Goal: Contribute content: Add original content to the website for others to see

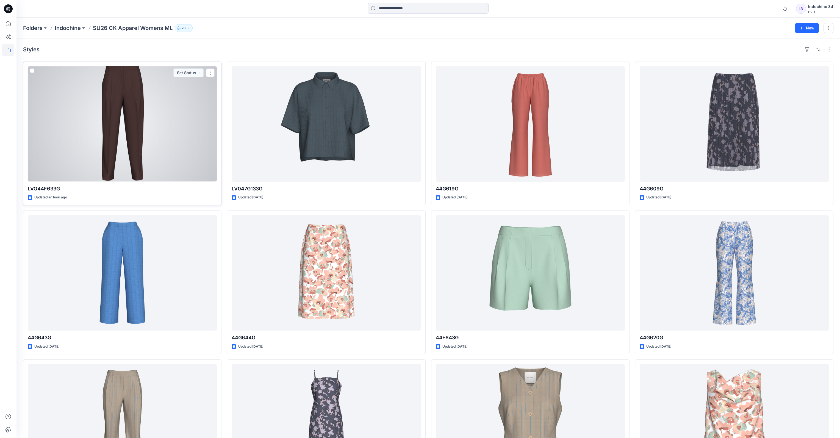
drag, startPoint x: 0, startPoint y: 0, endPoint x: 129, endPoint y: 120, distance: 176.1
click at [129, 120] on div at bounding box center [122, 123] width 189 height 115
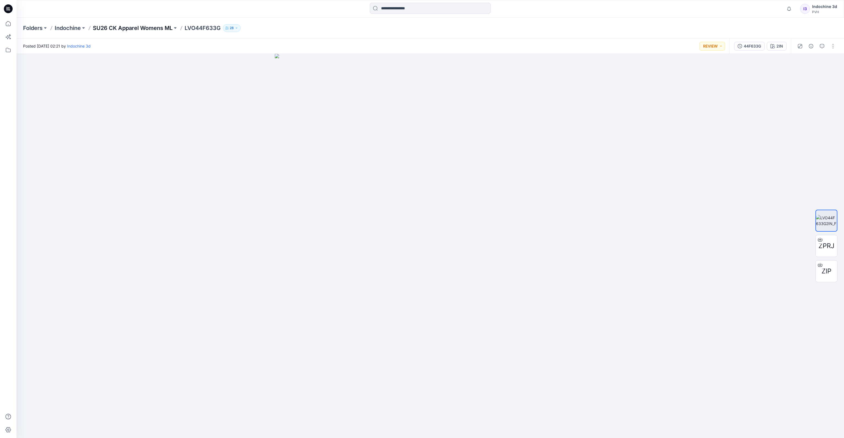
click at [130, 28] on p "SU26 CK Apparel Womens ML" at bounding box center [133, 28] width 80 height 8
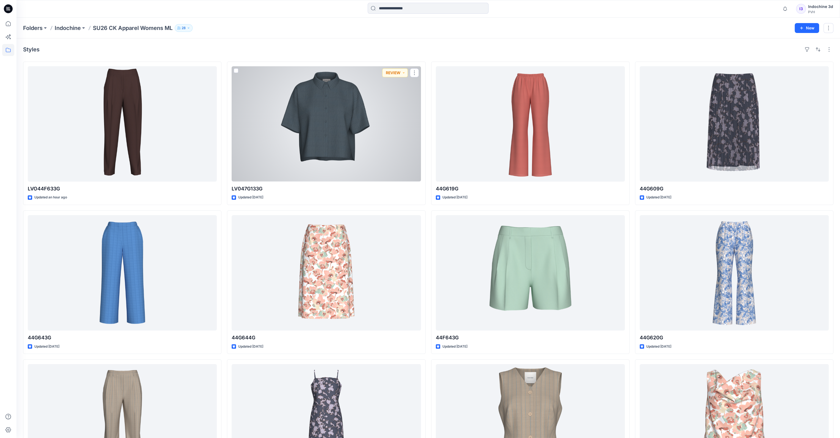
click at [381, 137] on div at bounding box center [326, 123] width 189 height 115
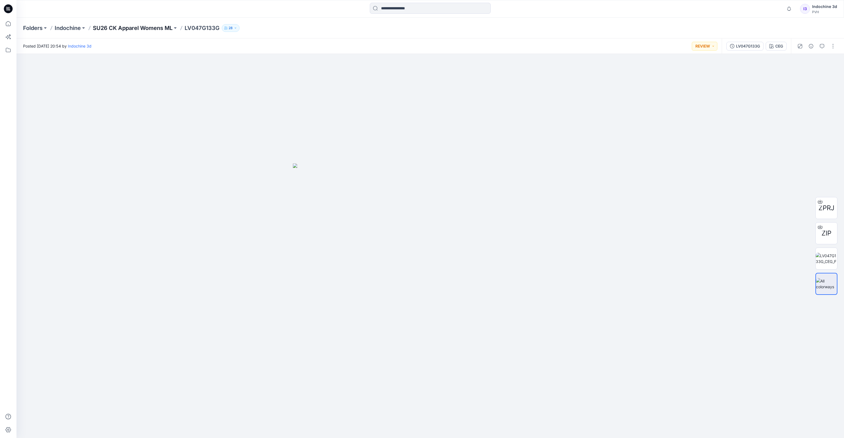
click at [137, 27] on p "SU26 CK Apparel Womens ML" at bounding box center [133, 28] width 80 height 8
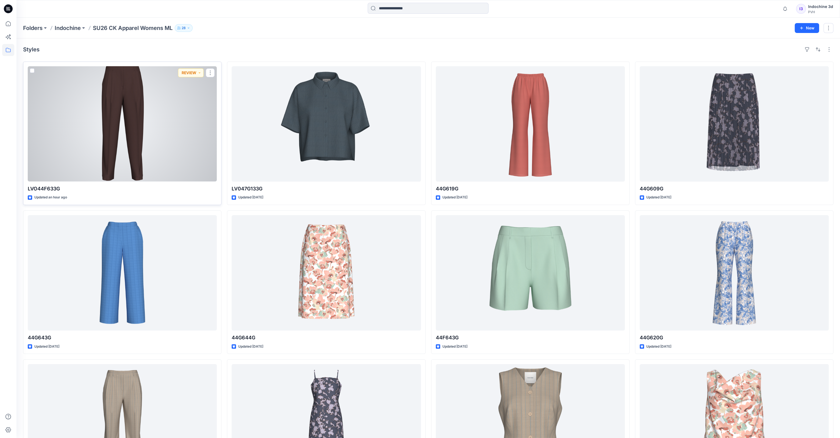
click at [126, 138] on div at bounding box center [122, 123] width 189 height 115
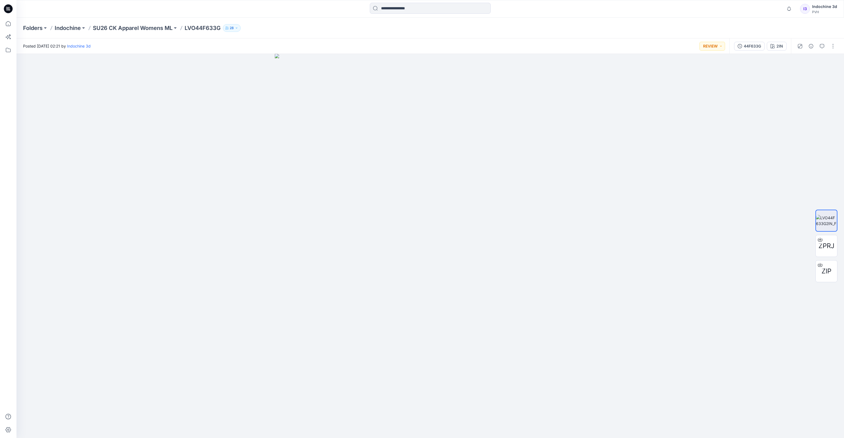
click at [154, 32] on div "Folders Indochine SU26 CK Apparel Womens ML LVO44F633G 28" at bounding box center [430, 28] width 828 height 21
click at [154, 28] on p "SU26 CK Apparel Womens ML" at bounding box center [133, 28] width 80 height 8
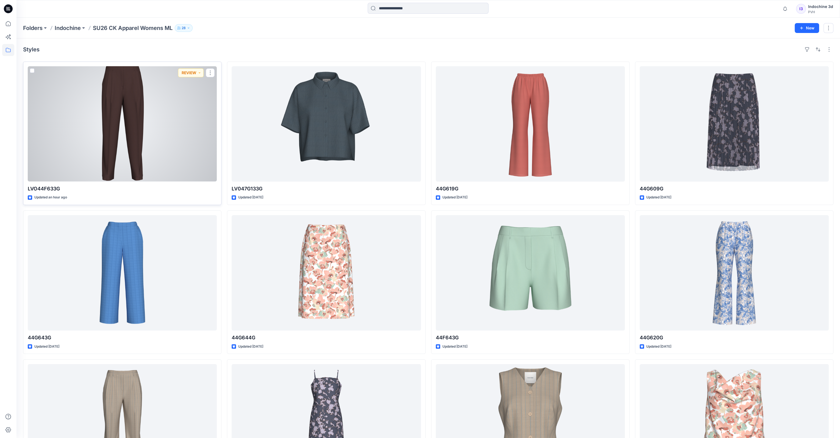
click at [154, 146] on div at bounding box center [122, 123] width 189 height 115
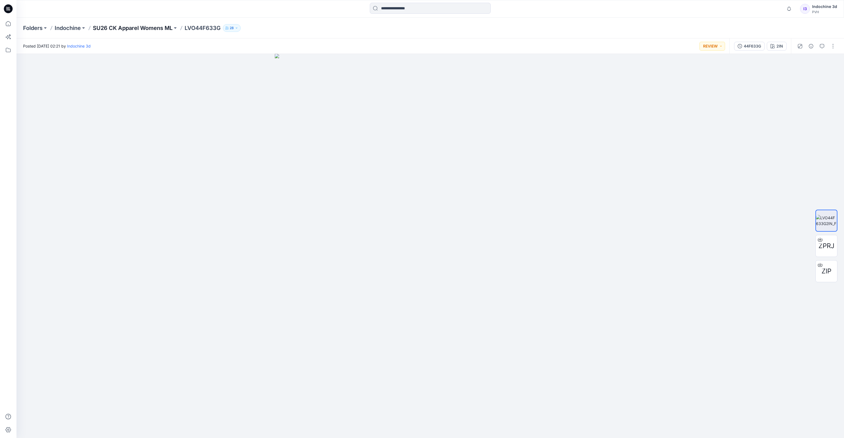
click at [143, 28] on p "SU26 CK Apparel Womens ML" at bounding box center [133, 28] width 80 height 8
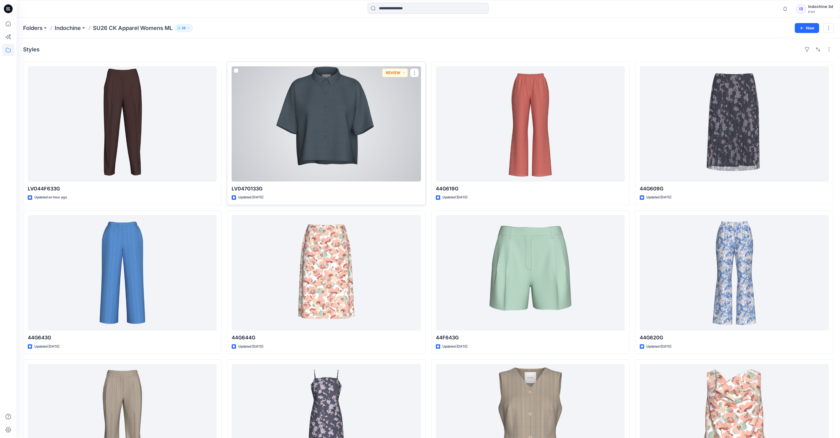
click at [356, 127] on div at bounding box center [326, 123] width 189 height 115
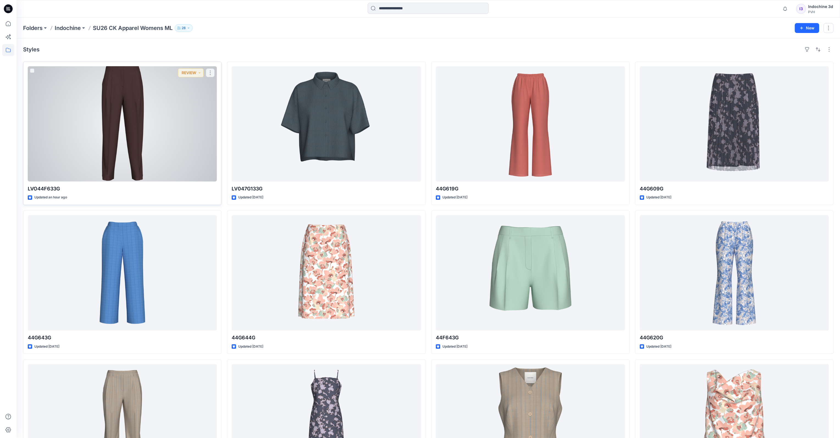
click at [174, 125] on div at bounding box center [122, 123] width 189 height 115
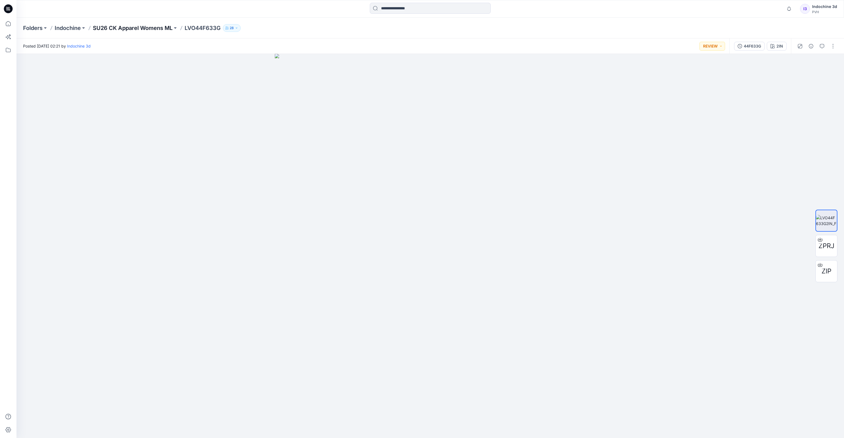
click at [143, 30] on p "SU26 CK Apparel Womens ML" at bounding box center [133, 28] width 80 height 8
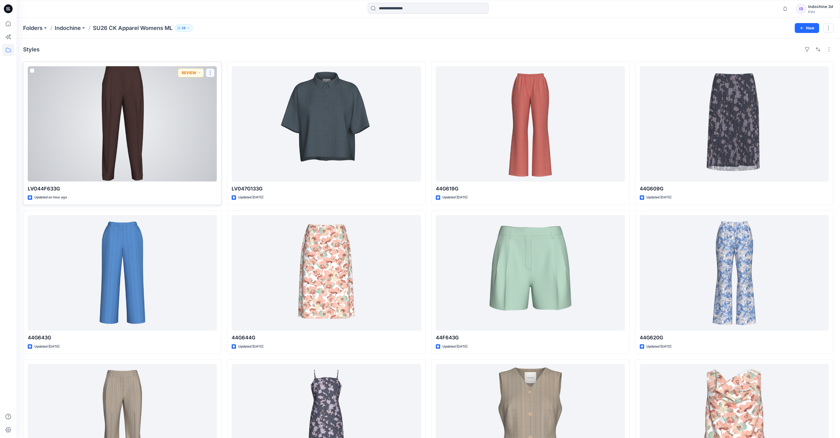
click at [210, 71] on button "button" at bounding box center [210, 72] width 9 height 9
click at [227, 84] on button "Edit" at bounding box center [236, 86] width 59 height 10
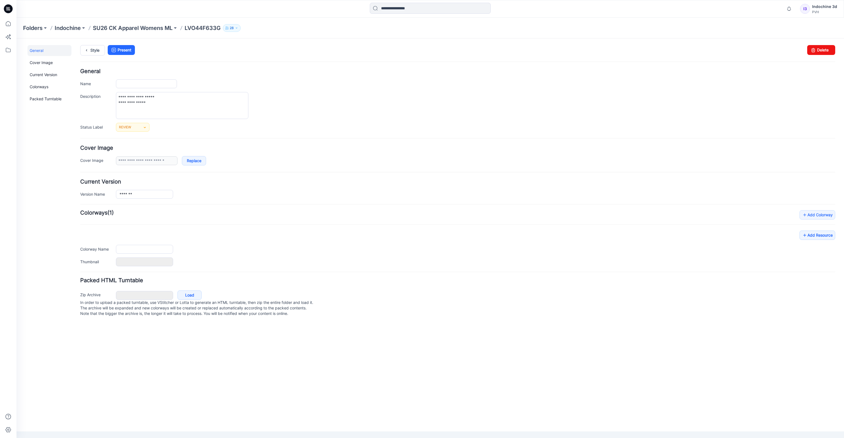
type input "**********"
type input "***"
type input "**********"
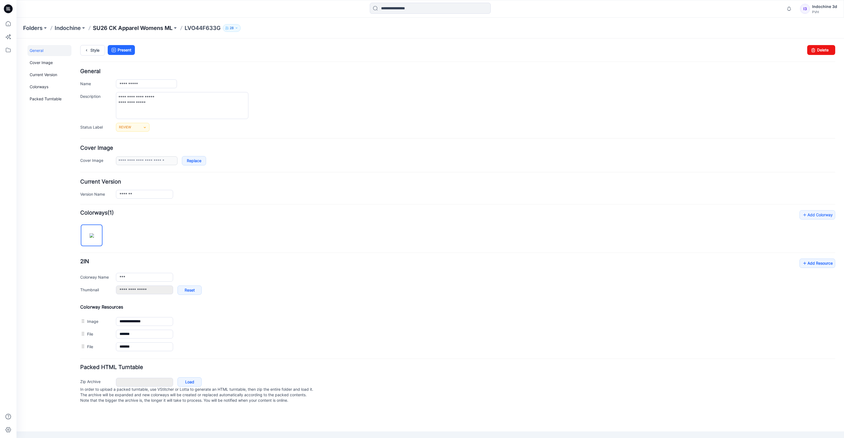
click at [144, 27] on p "SU26 CK Apparel Womens ML" at bounding box center [133, 28] width 80 height 8
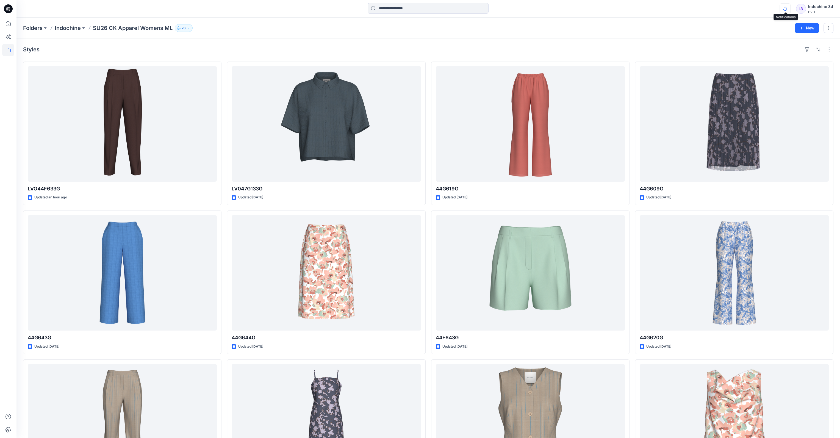
click at [787, 9] on icon "button" at bounding box center [785, 8] width 10 height 11
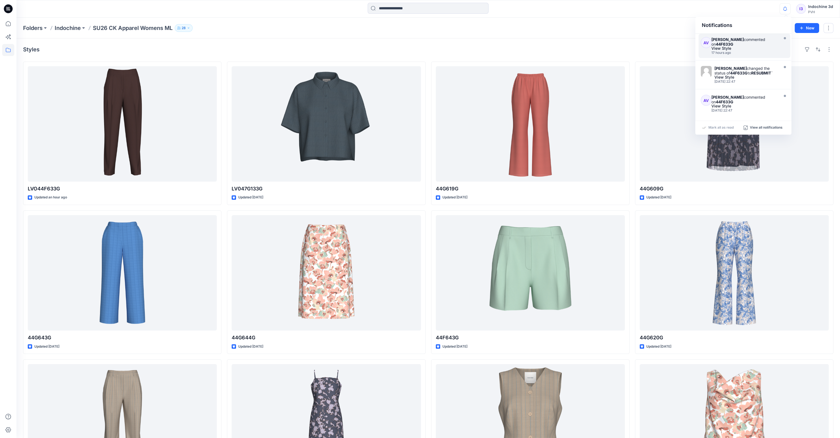
click at [758, 43] on div "[PERSON_NAME] commented on 44F633G" at bounding box center [744, 41] width 66 height 9
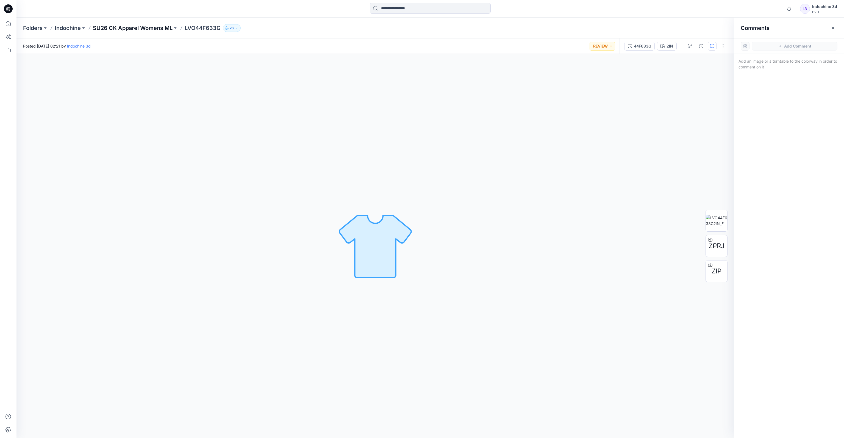
click at [142, 30] on p "SU26 CK Apparel Womens ML" at bounding box center [133, 28] width 80 height 8
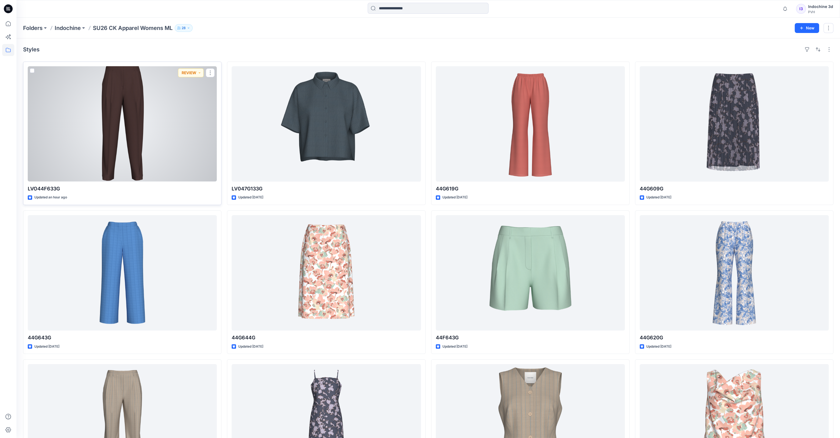
click at [145, 123] on div at bounding box center [122, 123] width 189 height 115
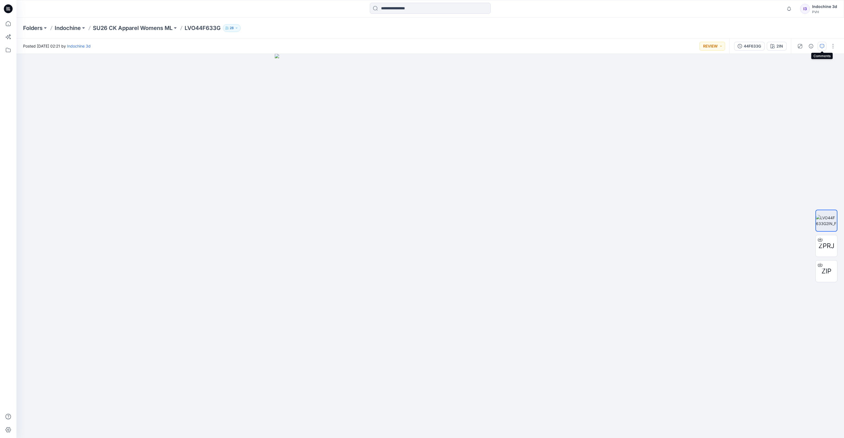
click at [823, 47] on icon "button" at bounding box center [822, 46] width 4 height 4
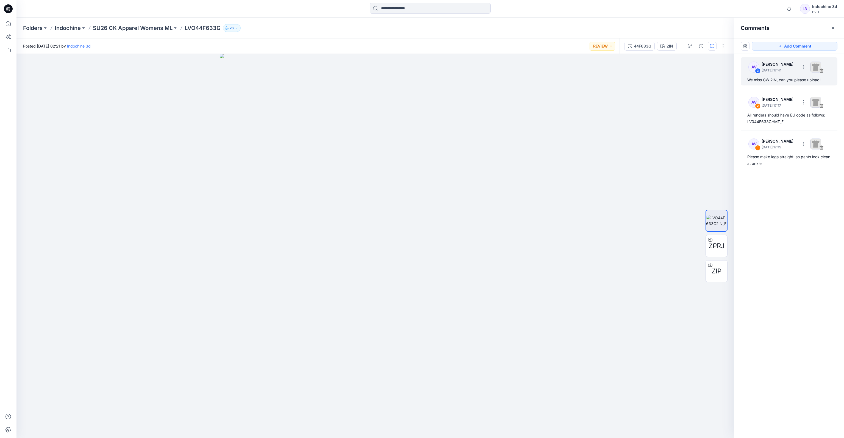
click at [776, 68] on p "[DATE] 17:41" at bounding box center [779, 70] width 35 height 5
click at [768, 65] on p "[PERSON_NAME]" at bounding box center [779, 64] width 35 height 7
click at [761, 79] on div "We miss CW 2IN, can you please upload!" at bounding box center [789, 80] width 84 height 7
click at [793, 47] on button "Add Comment" at bounding box center [795, 46] width 86 height 9
click at [833, 30] on icon "button" at bounding box center [833, 28] width 4 height 4
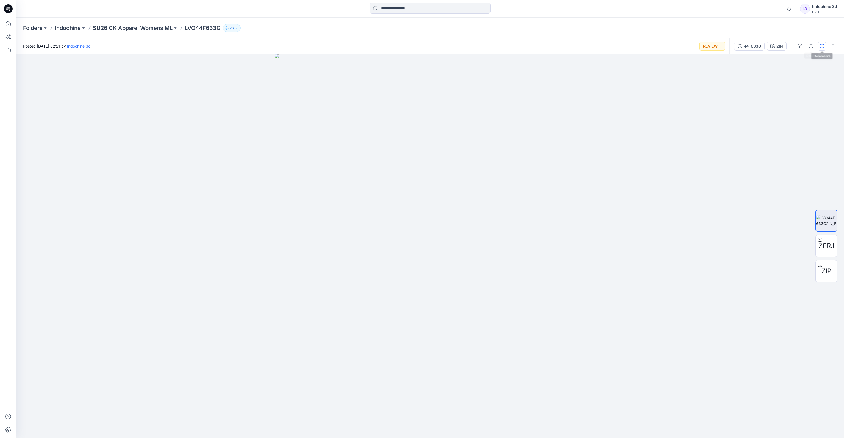
click at [822, 47] on icon "button" at bounding box center [822, 46] width 4 height 4
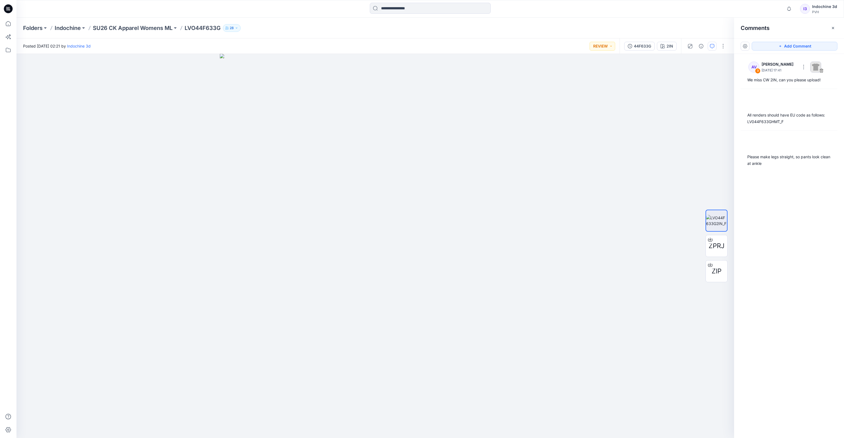
click at [808, 203] on div "AV 3 [PERSON_NAME] [DATE] 17:41 We miss CW 2IN, can you please upload! All rend…" at bounding box center [789, 236] width 110 height 364
click at [763, 68] on p "[DATE] 17:41" at bounding box center [779, 70] width 35 height 5
click at [765, 109] on div "AV 2 [PERSON_NAME] [DATE] 17:17" at bounding box center [782, 102] width 76 height 15
click at [765, 72] on p "[DATE] 17:41" at bounding box center [779, 70] width 35 height 5
click at [764, 68] on p "[DATE] 17:41" at bounding box center [779, 70] width 35 height 5
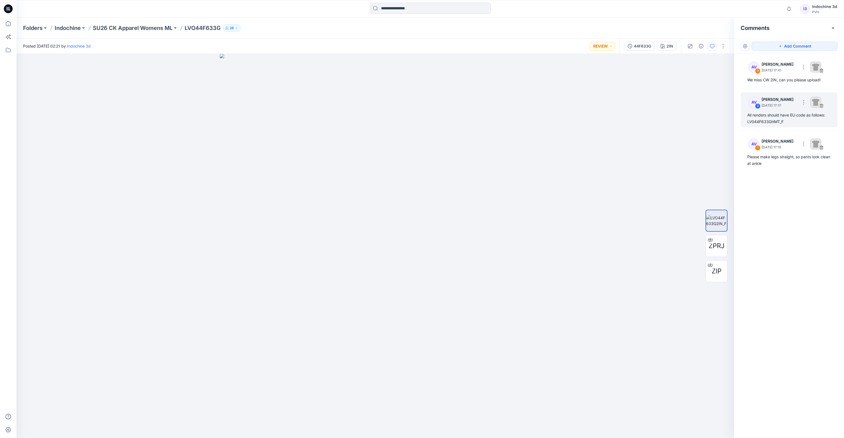
click at [768, 109] on div "AV 2 [PERSON_NAME] [DATE] 17:17" at bounding box center [782, 102] width 76 height 15
click at [762, 108] on div "AV 2 [PERSON_NAME] [DATE] 17:17" at bounding box center [782, 102] width 76 height 15
click at [761, 148] on div "AV 1 [PERSON_NAME] [DATE] 17:15" at bounding box center [782, 143] width 76 height 15
